Goal: Task Accomplishment & Management: Use online tool/utility

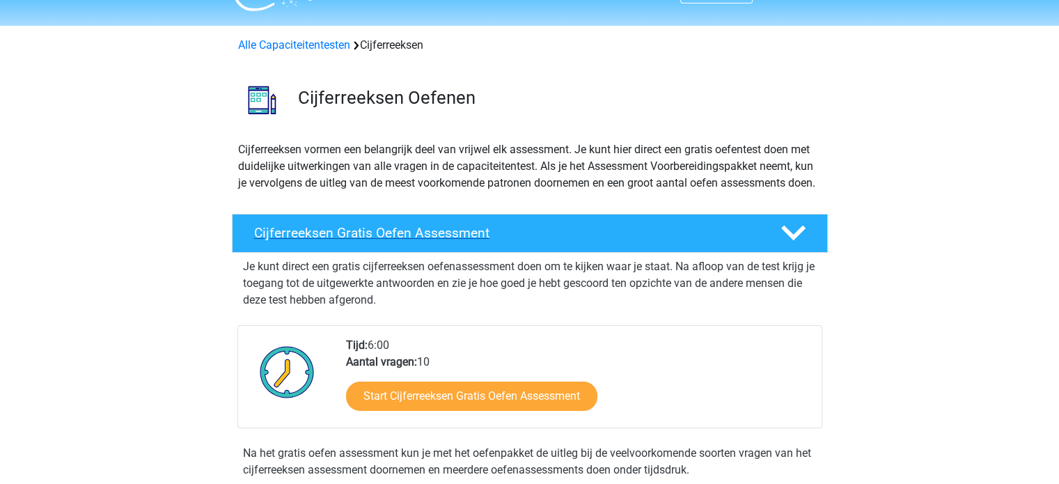
scroll to position [139, 0]
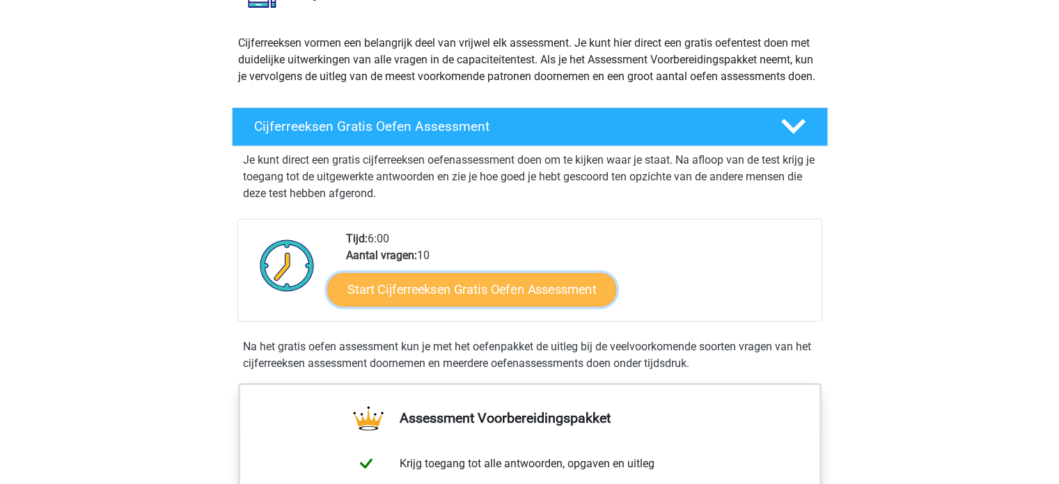
click at [551, 302] on link "Start Cijferreeksen Gratis Oefen Assessment" at bounding box center [471, 288] width 289 height 33
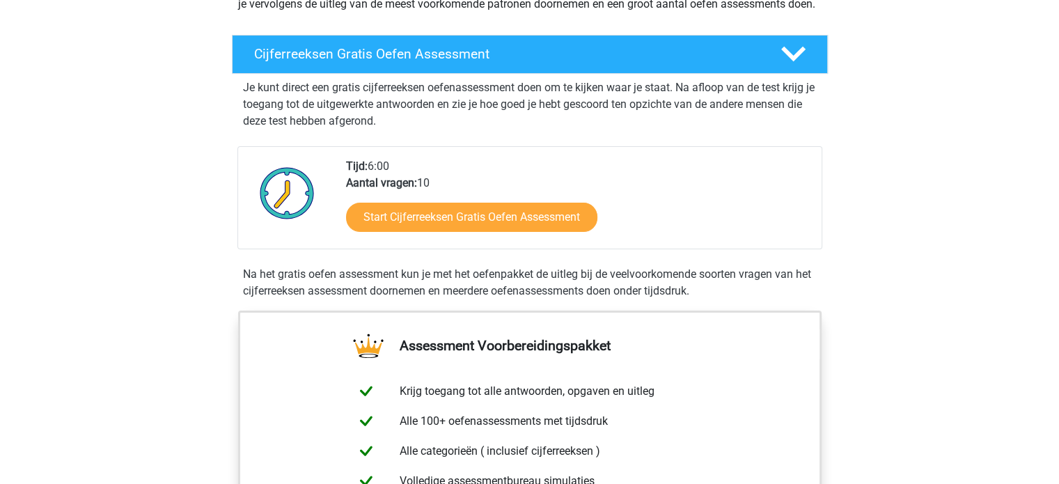
scroll to position [209, 0]
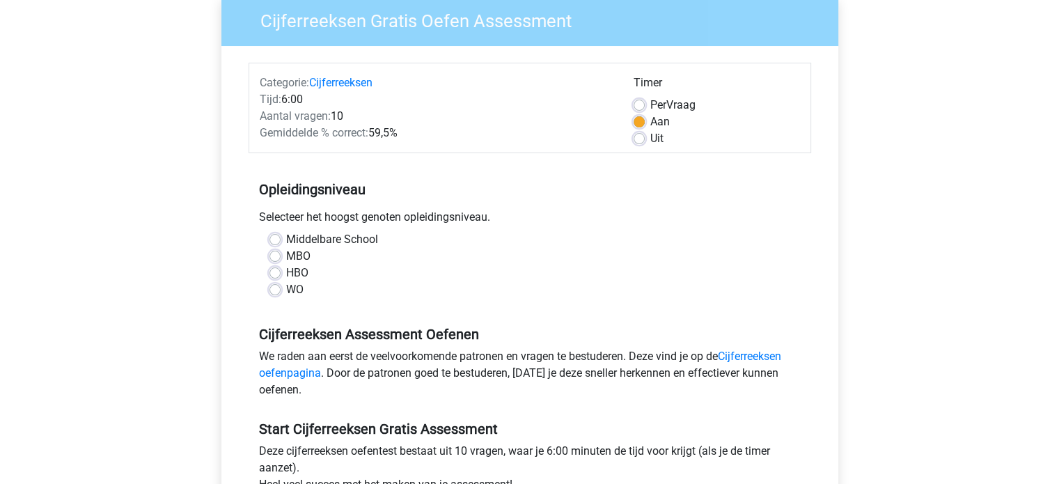
scroll to position [139, 0]
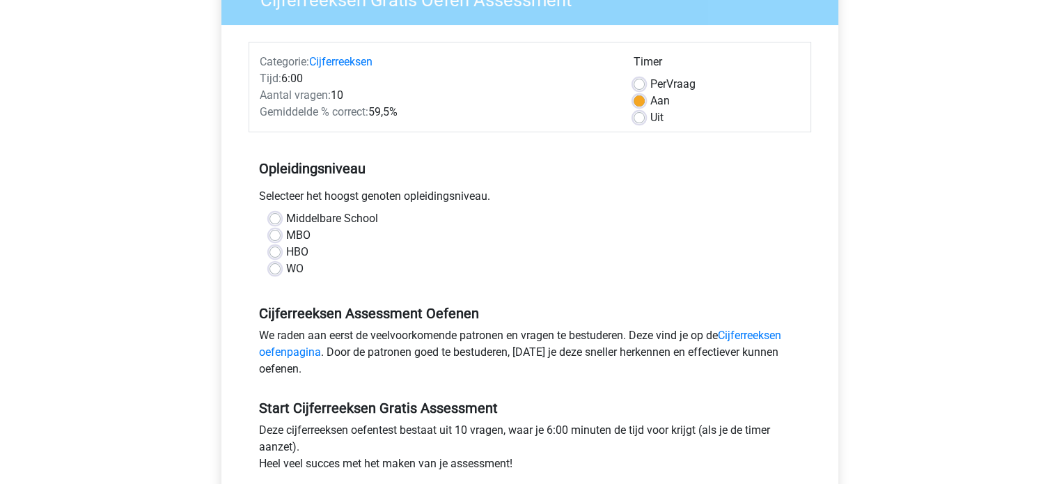
click at [286, 253] on label "HBO" at bounding box center [297, 252] width 22 height 17
click at [272, 253] on input "HBO" at bounding box center [274, 251] width 11 height 14
radio input "true"
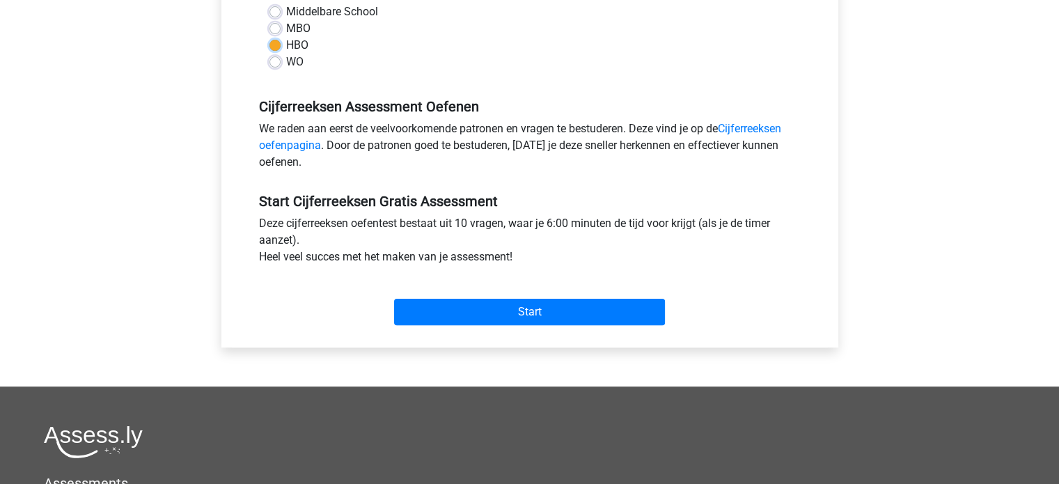
scroll to position [348, 0]
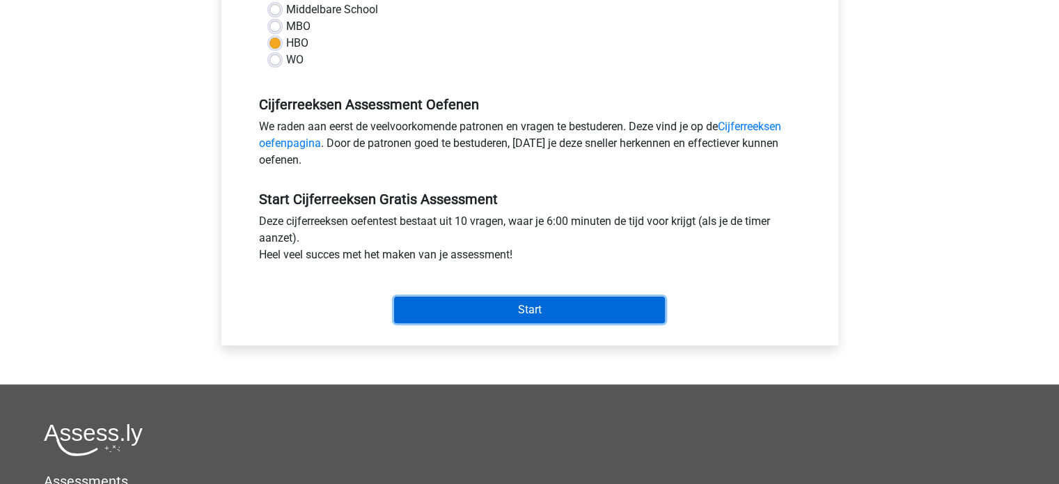
click at [564, 304] on input "Start" at bounding box center [529, 310] width 271 height 26
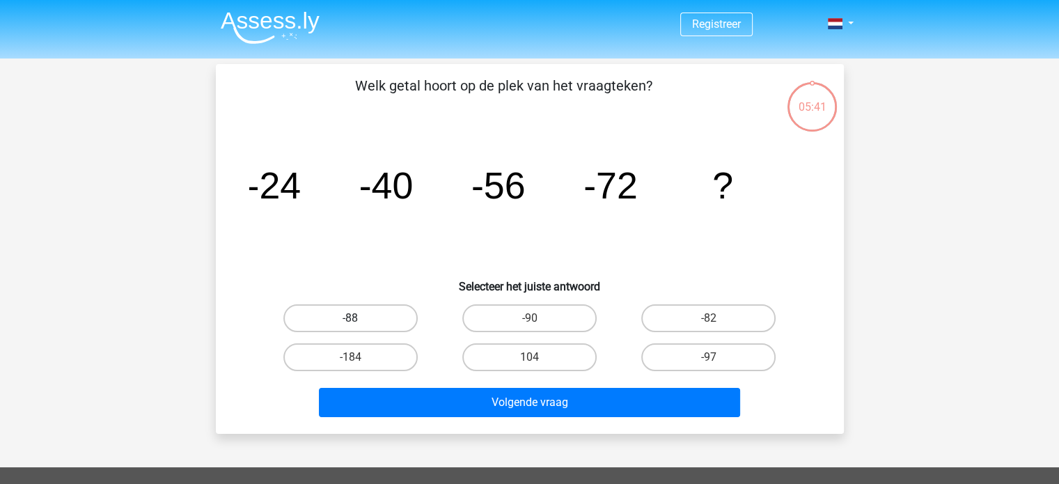
click at [382, 318] on label "-88" at bounding box center [350, 318] width 134 height 28
click at [359, 318] on input "-88" at bounding box center [354, 322] width 9 height 9
radio input "true"
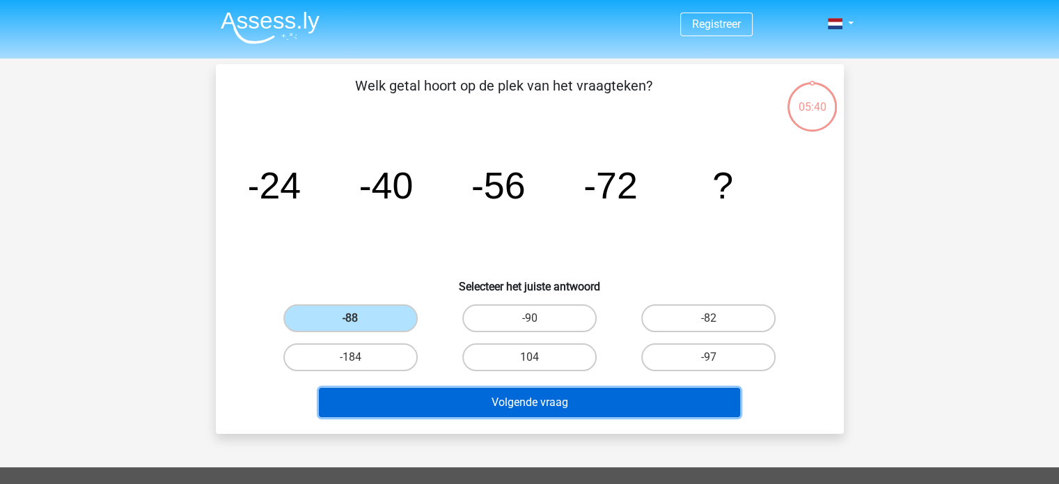
click at [489, 401] on button "Volgende vraag" at bounding box center [529, 402] width 421 height 29
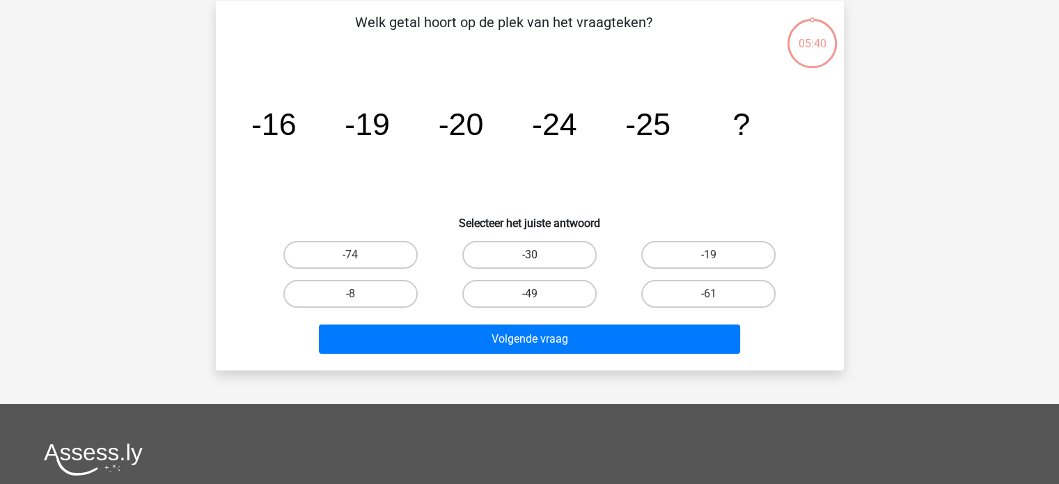
scroll to position [64, 0]
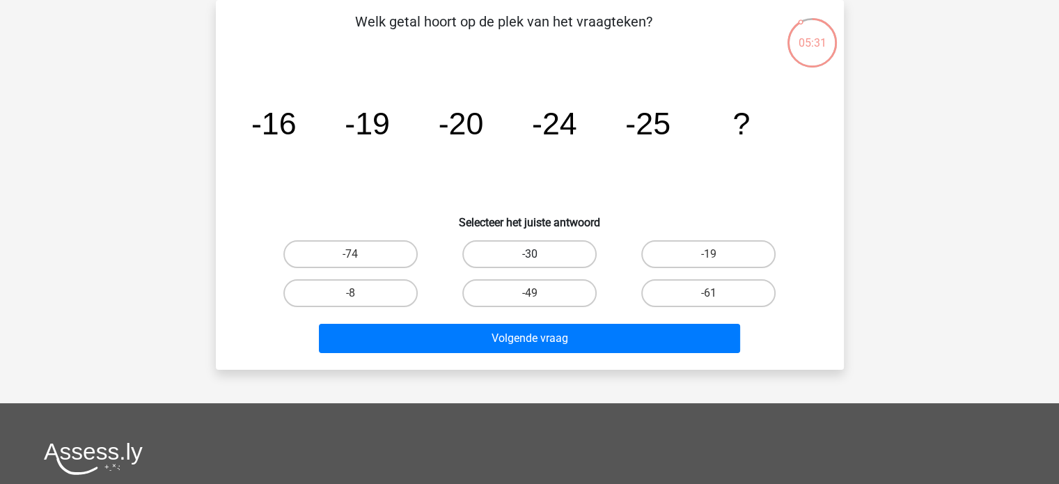
click at [565, 252] on label "-30" at bounding box center [529, 254] width 134 height 28
click at [538, 254] on input "-30" at bounding box center [533, 258] width 9 height 9
radio input "true"
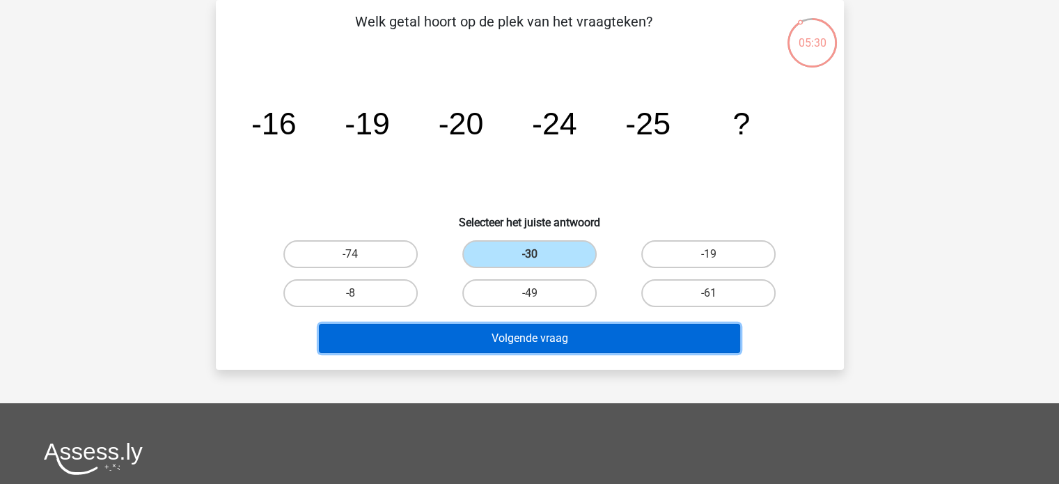
click at [543, 344] on button "Volgende vraag" at bounding box center [529, 338] width 421 height 29
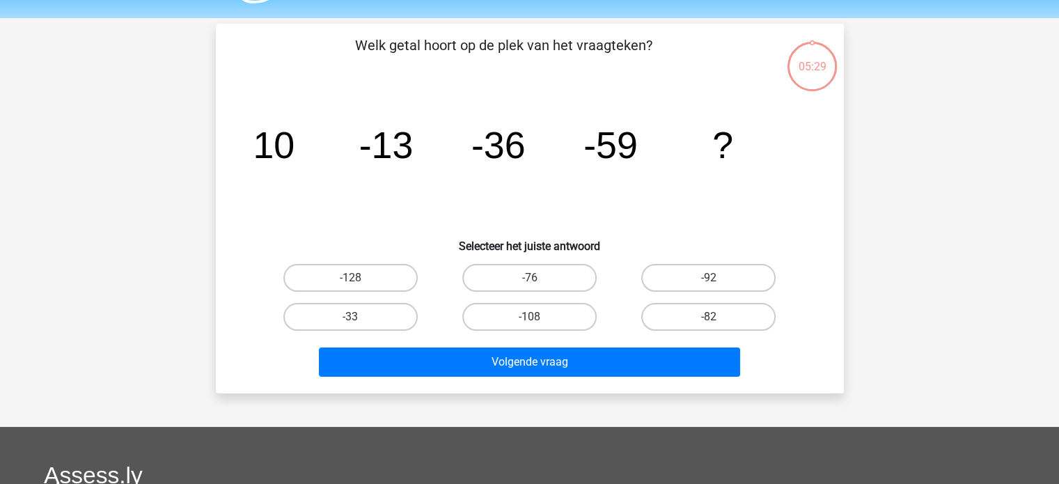
scroll to position [0, 0]
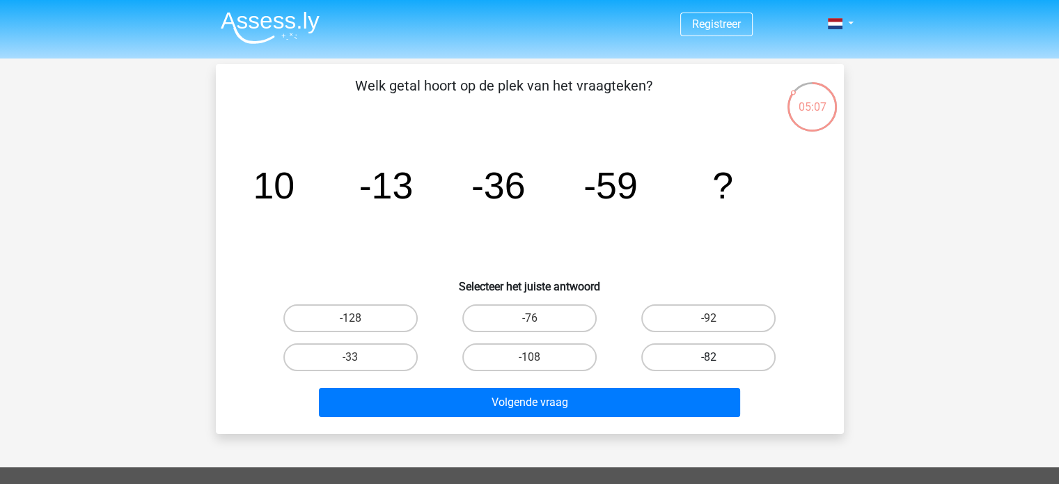
click at [709, 354] on label "-82" at bounding box center [708, 357] width 134 height 28
click at [709, 357] on input "-82" at bounding box center [713, 361] width 9 height 9
radio input "true"
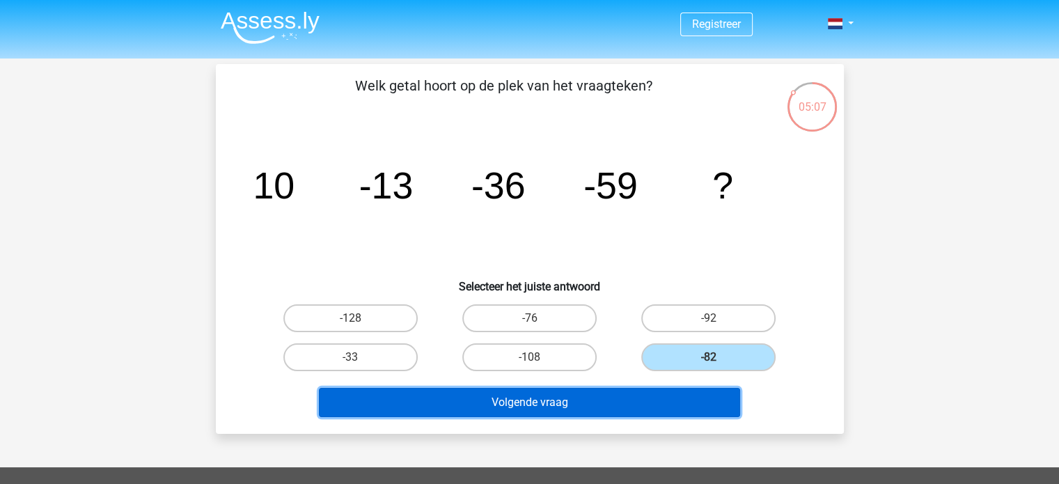
click at [657, 403] on button "Volgende vraag" at bounding box center [529, 402] width 421 height 29
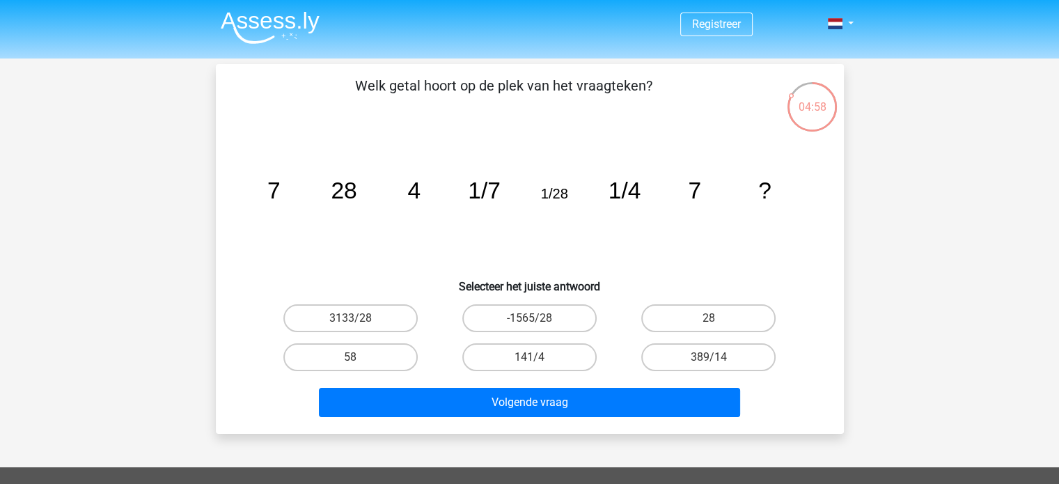
click at [819, 116] on div "04:58" at bounding box center [812, 96] width 52 height 52
